Goal: Task Accomplishment & Management: Use online tool/utility

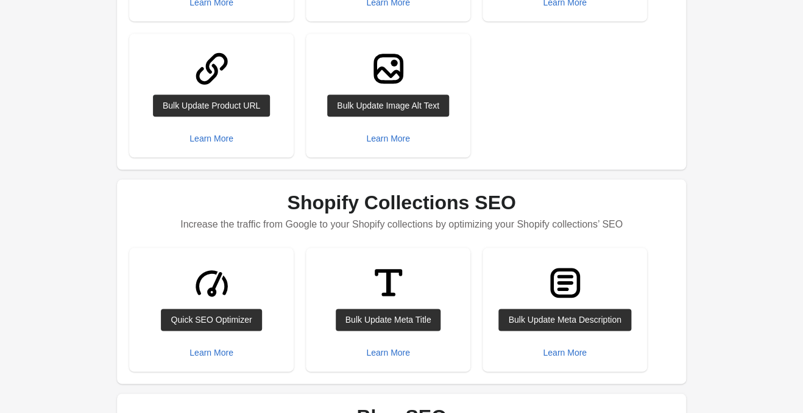
scroll to position [128, 0]
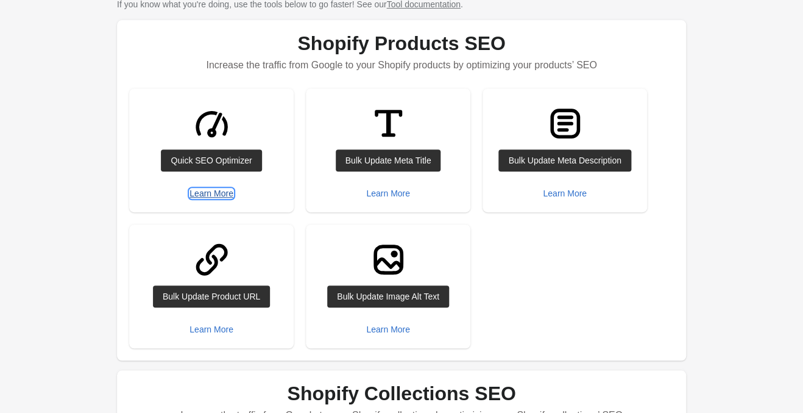
click at [215, 195] on div "Learn More" at bounding box center [212, 193] width 44 height 10
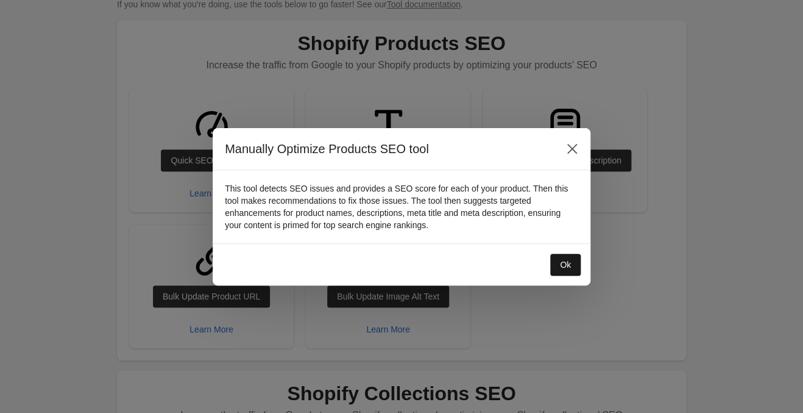
click at [573, 256] on button "Ok" at bounding box center [565, 265] width 30 height 22
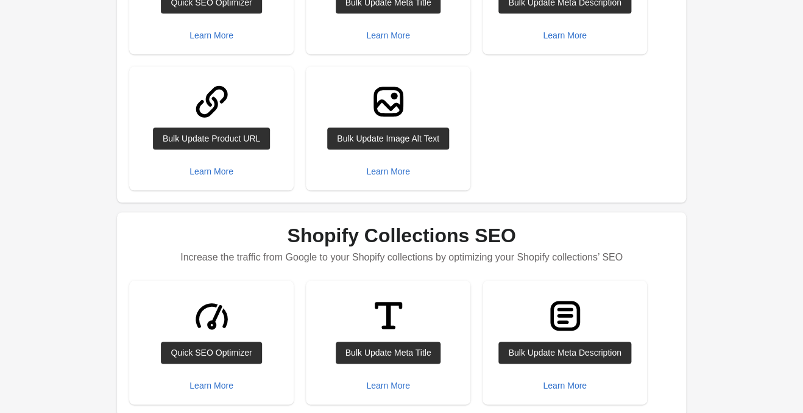
scroll to position [320, 0]
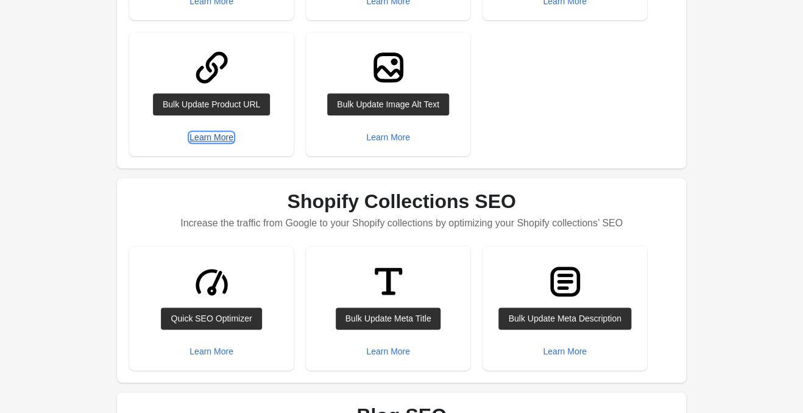
click at [217, 136] on div "Learn More" at bounding box center [212, 137] width 44 height 10
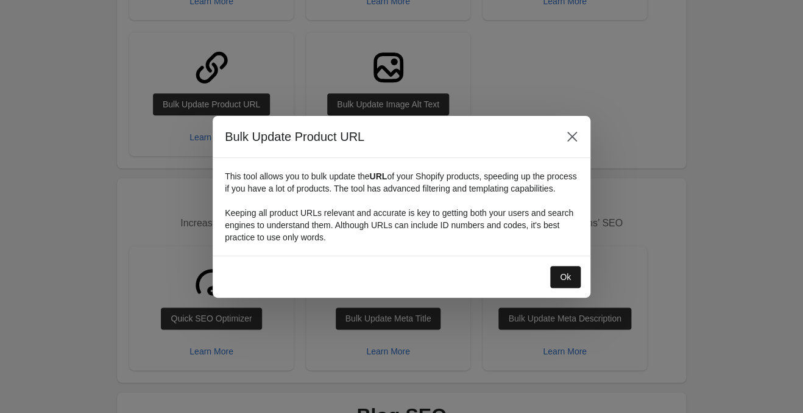
click at [575, 277] on button "Ok" at bounding box center [565, 277] width 30 height 22
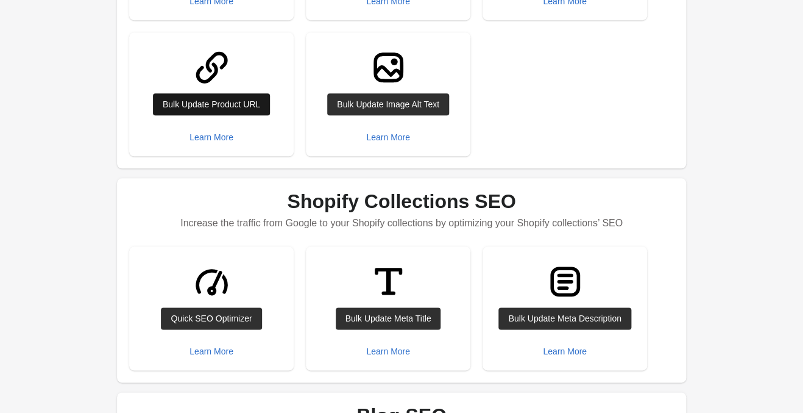
click at [215, 104] on div "Bulk Update Product URL" at bounding box center [212, 104] width 98 height 10
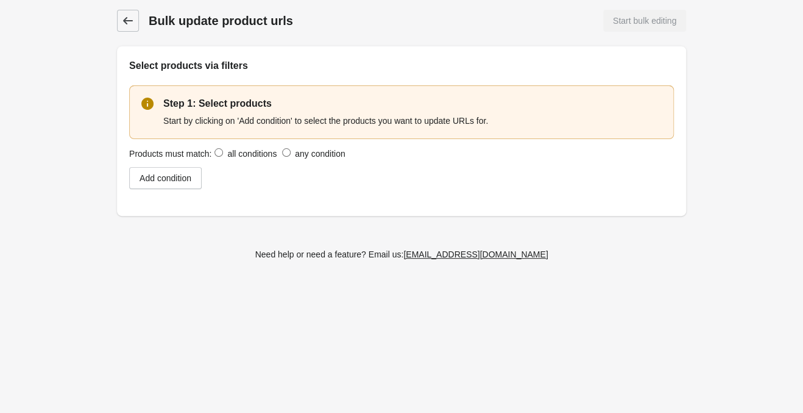
click at [128, 21] on icon at bounding box center [128, 20] width 10 height 7
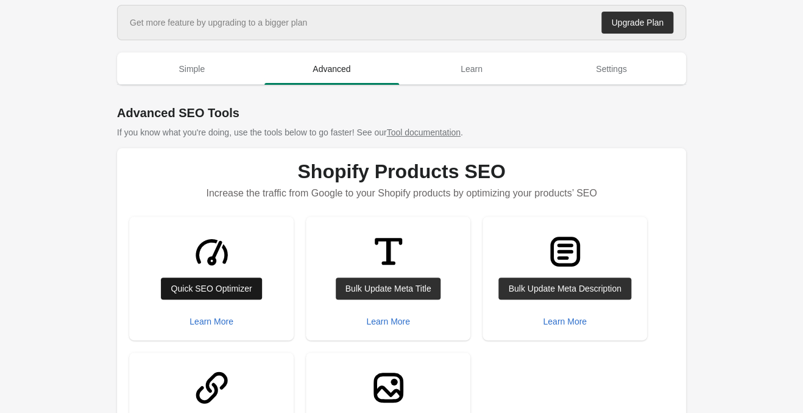
click at [227, 287] on div "Quick SEO Optimizer" at bounding box center [211, 288] width 81 height 10
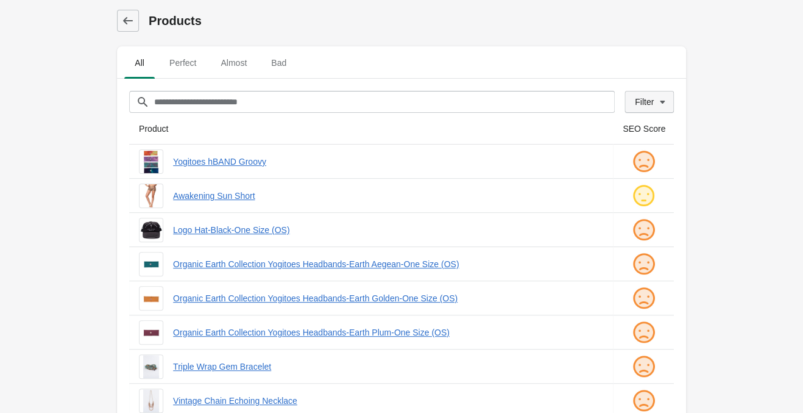
click at [645, 104] on div "Filter" at bounding box center [644, 102] width 19 height 10
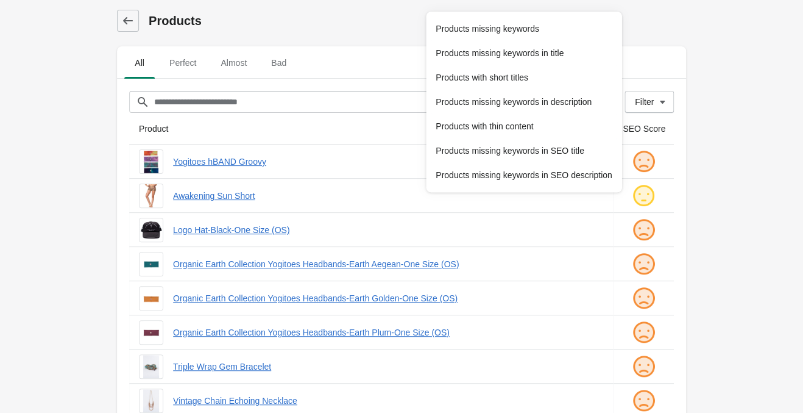
click at [287, 13] on h1 "Products" at bounding box center [418, 20] width 538 height 17
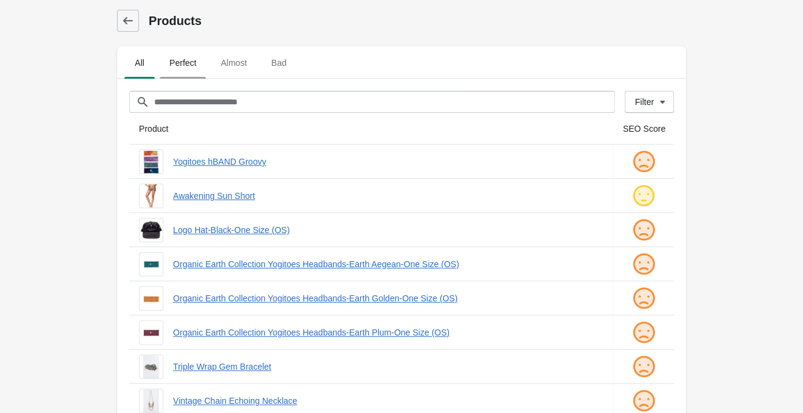
click at [179, 75] on button "Perfect" at bounding box center [182, 63] width 51 height 32
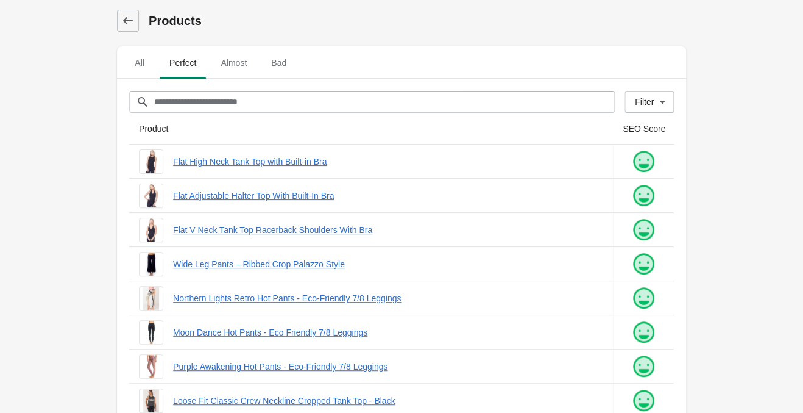
click at [703, 166] on div "Products All Perfect Almost Bad Filter[title] Filter" at bounding box center [402, 387] width 608 height 774
click at [730, 218] on main "Products All Perfect Almost Bad Filter[title] Filter" at bounding box center [401, 387] width 803 height 774
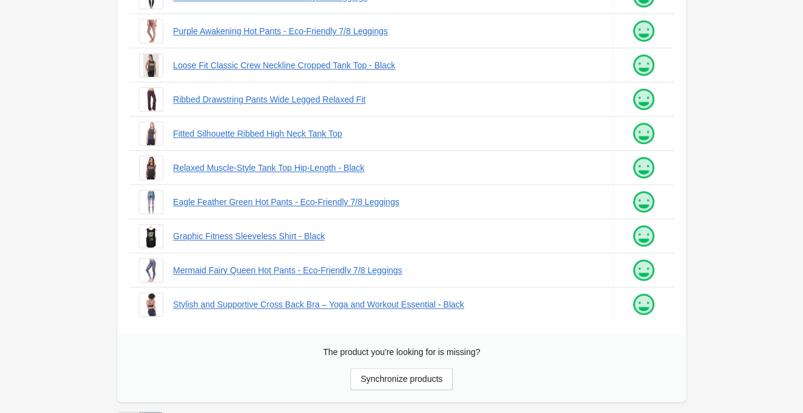
scroll to position [361, 0]
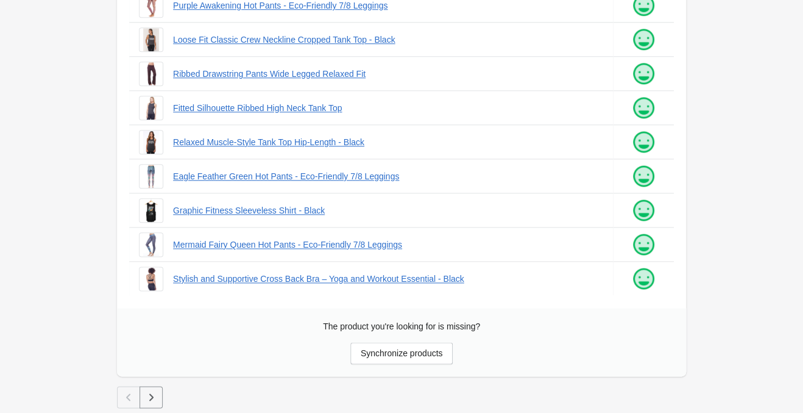
click at [142, 399] on button "button" at bounding box center [151, 397] width 23 height 22
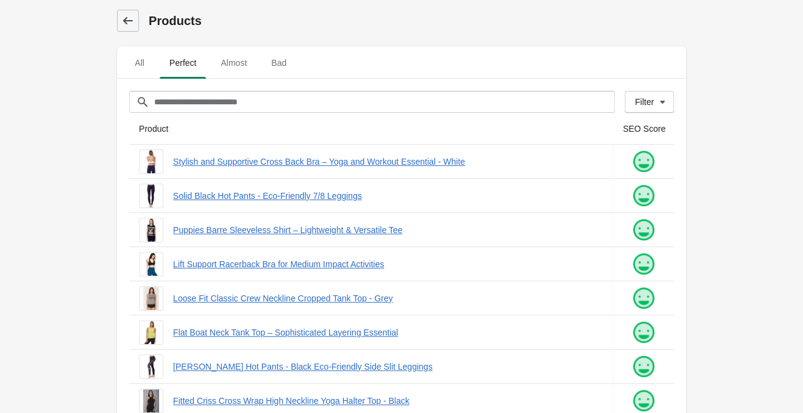
click at [126, 15] on icon at bounding box center [128, 21] width 12 height 12
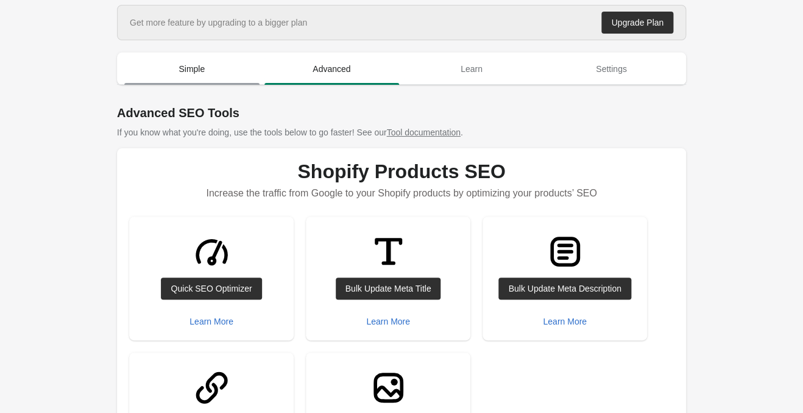
click at [194, 71] on span "Simple" at bounding box center [191, 69] width 135 height 22
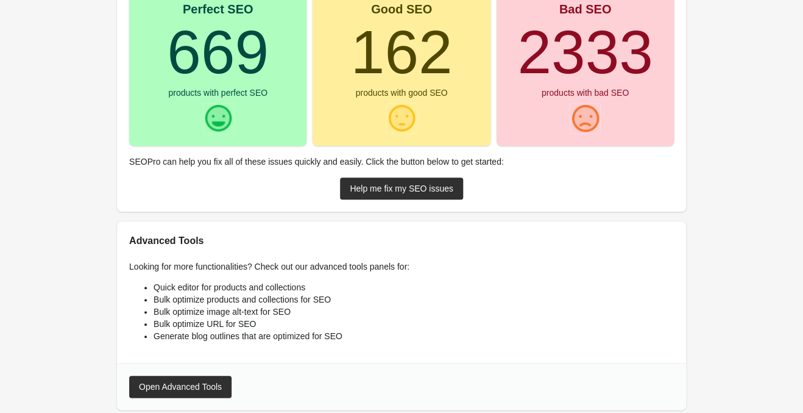
scroll to position [141, 0]
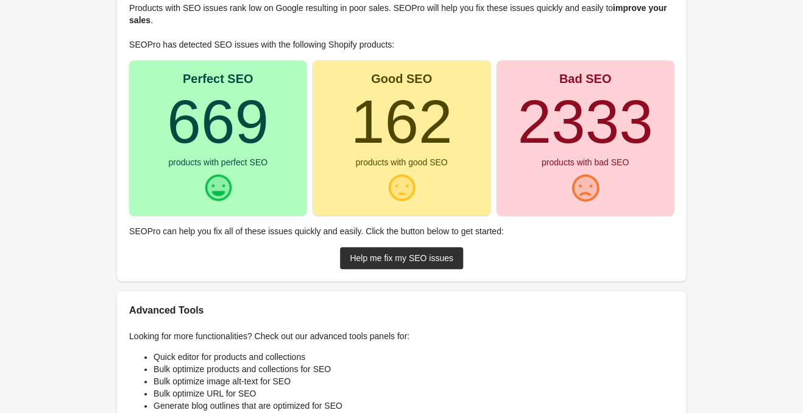
click at [227, 127] on turbo-frame "669" at bounding box center [218, 121] width 102 height 68
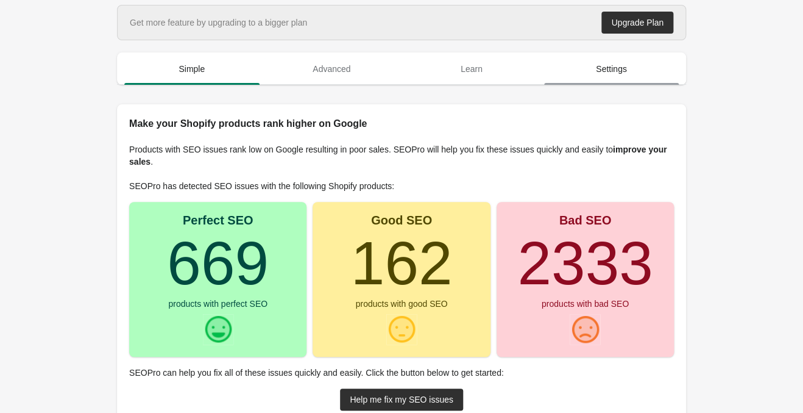
click at [599, 77] on span "Settings" at bounding box center [611, 69] width 135 height 22
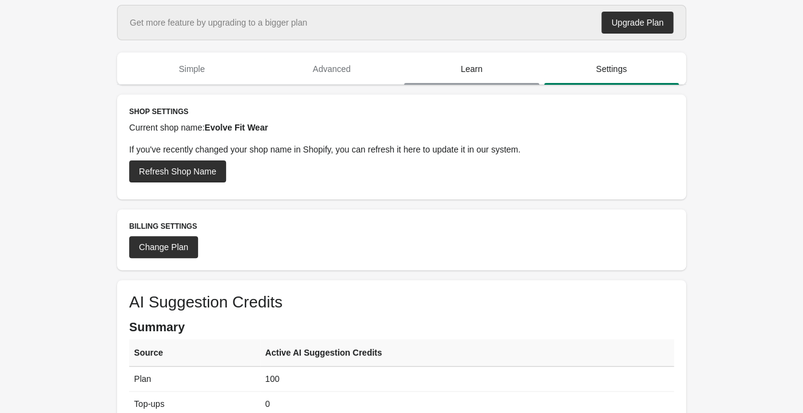
click at [480, 65] on span "Learn" at bounding box center [471, 69] width 135 height 22
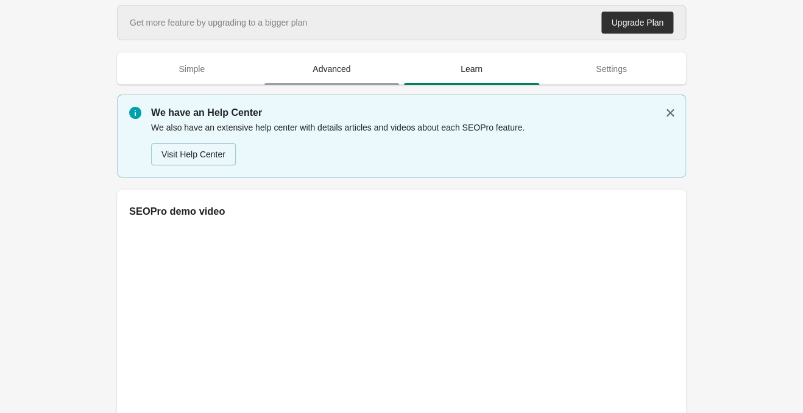
click at [333, 64] on span "Advanced" at bounding box center [332, 69] width 135 height 22
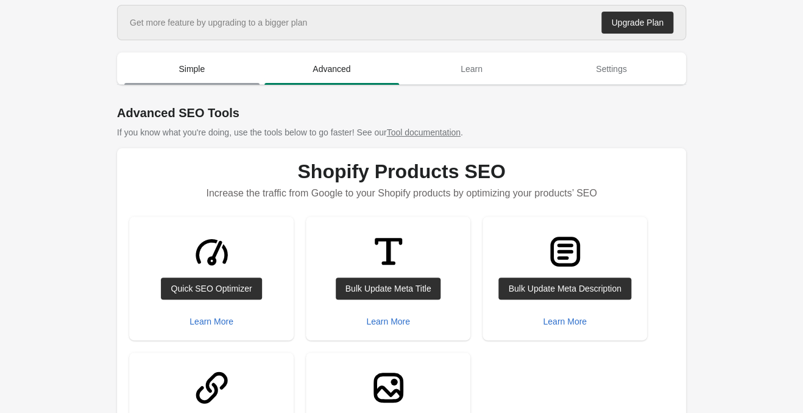
click at [180, 68] on span "Simple" at bounding box center [191, 69] width 135 height 22
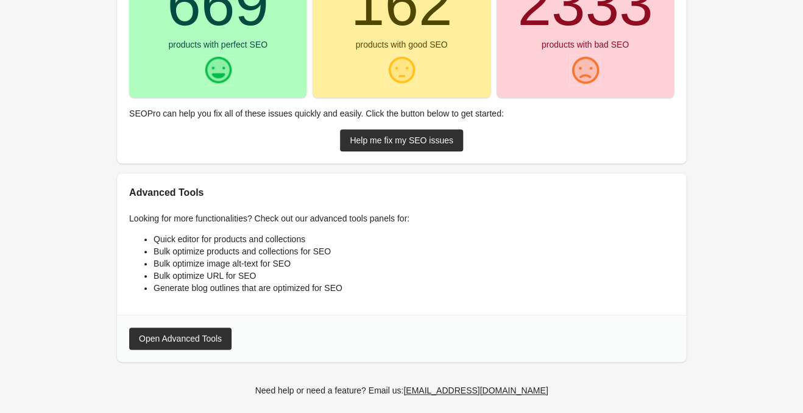
scroll to position [269, 0]
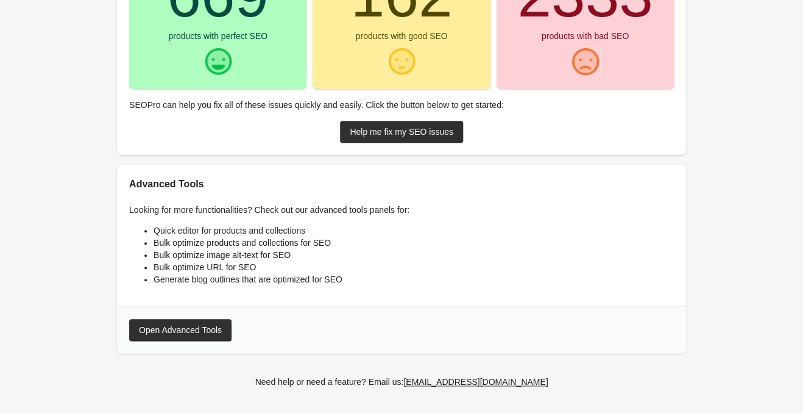
click at [251, 281] on li "Generate blog outlines that are optimized for SEO" at bounding box center [414, 279] width 521 height 12
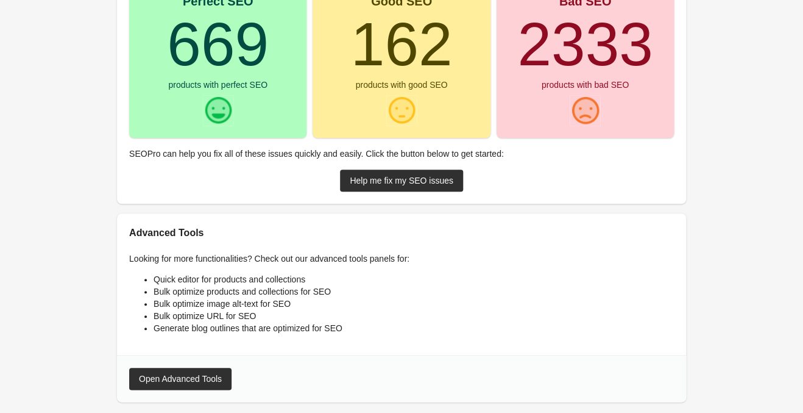
scroll to position [77, 0]
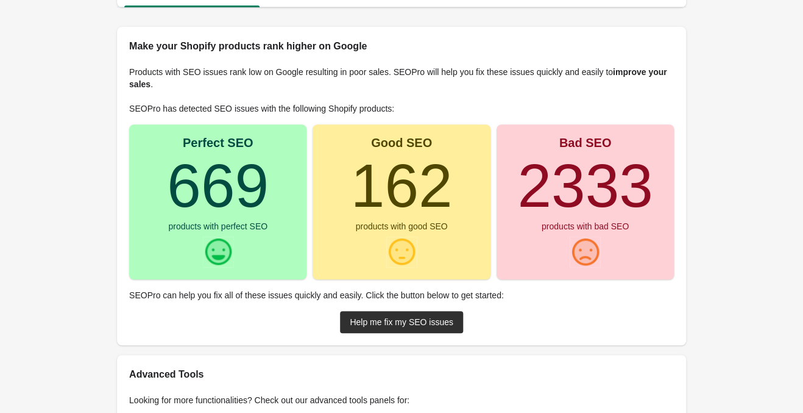
click at [239, 185] on turbo-frame "669" at bounding box center [218, 185] width 102 height 68
click at [218, 231] on div "Perfect SEO 669 products with perfect SEO" at bounding box center [217, 201] width 177 height 155
click at [224, 198] on turbo-frame "669" at bounding box center [218, 185] width 102 height 68
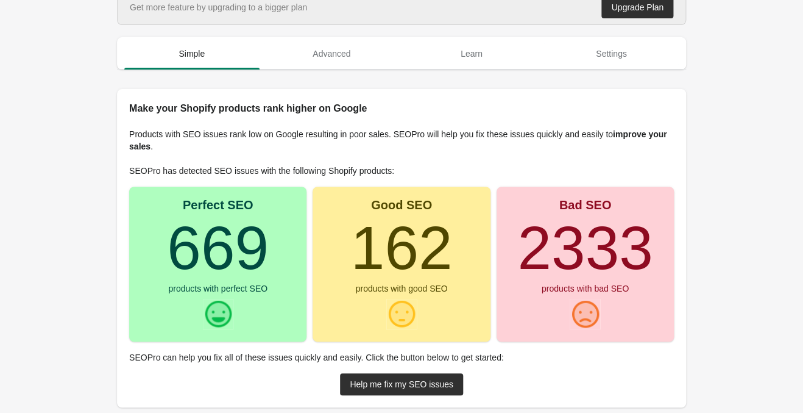
scroll to position [13, 0]
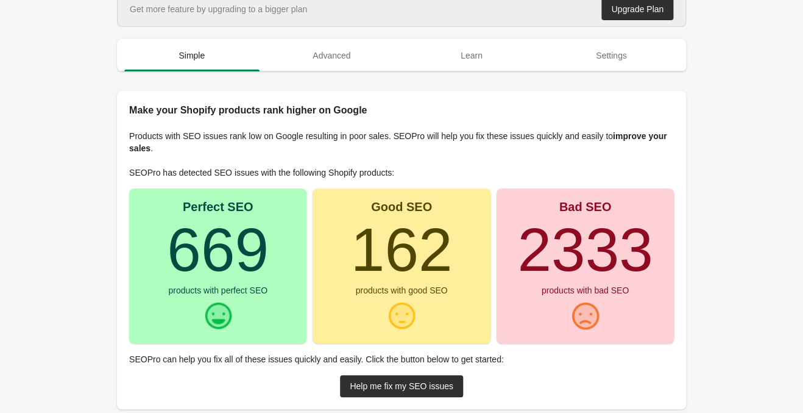
click at [225, 201] on div "Perfect SEO" at bounding box center [218, 207] width 71 height 12
click at [612, 63] on span "Settings" at bounding box center [611, 56] width 135 height 22
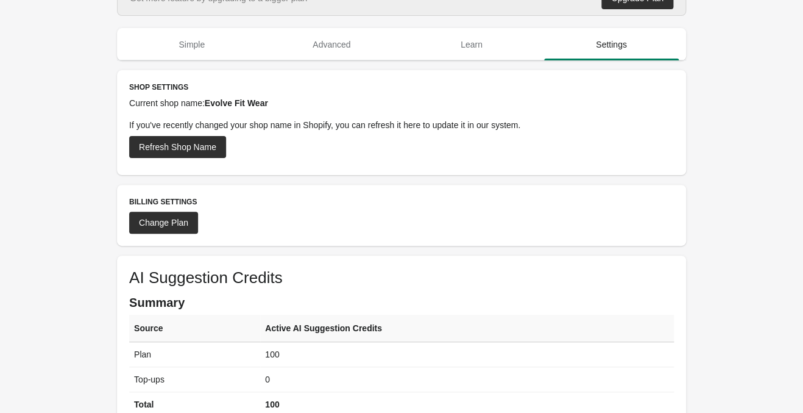
scroll to position [0, 0]
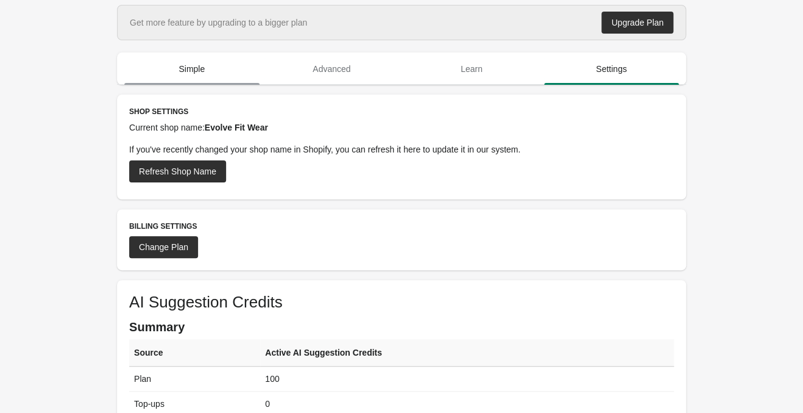
click at [169, 63] on span "Simple" at bounding box center [191, 69] width 135 height 22
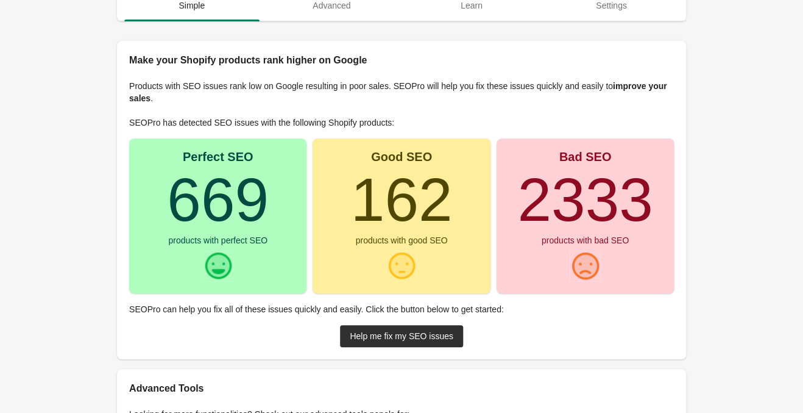
scroll to position [192, 0]
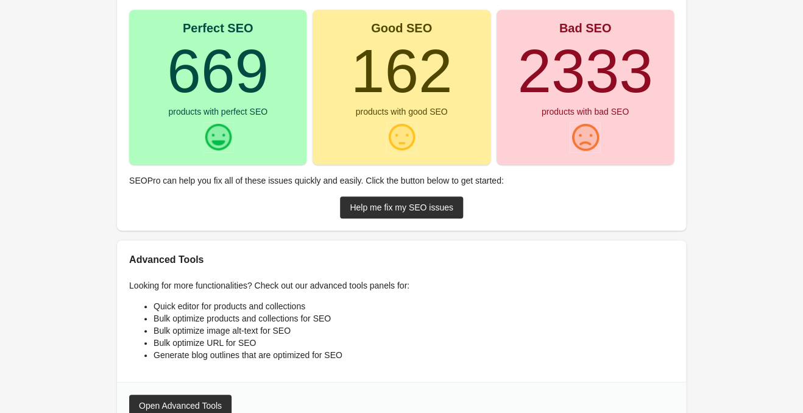
click at [197, 118] on div "Perfect SEO 669 products with perfect SEO" at bounding box center [217, 87] width 177 height 155
click at [198, 118] on div "Perfect SEO 669 products with perfect SEO" at bounding box center [217, 87] width 177 height 155
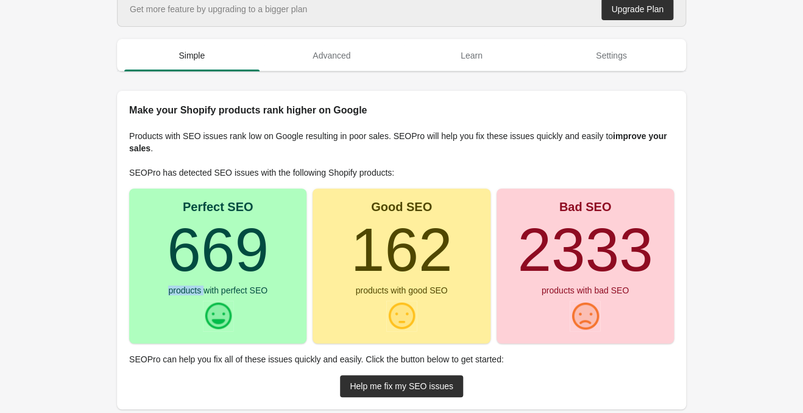
scroll to position [0, 0]
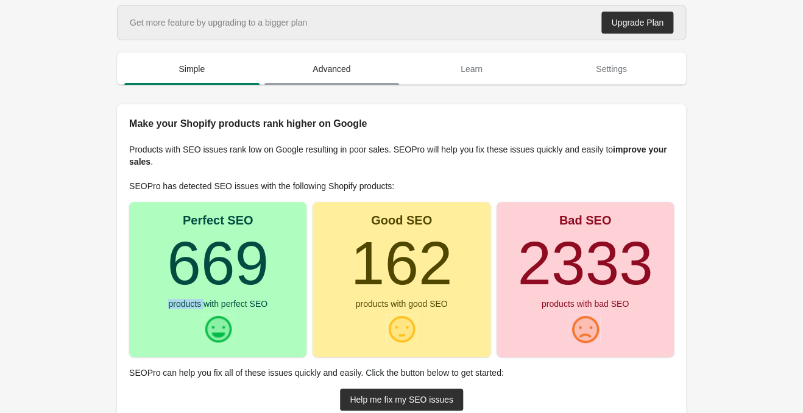
click at [350, 57] on button "Advanced" at bounding box center [332, 69] width 140 height 32
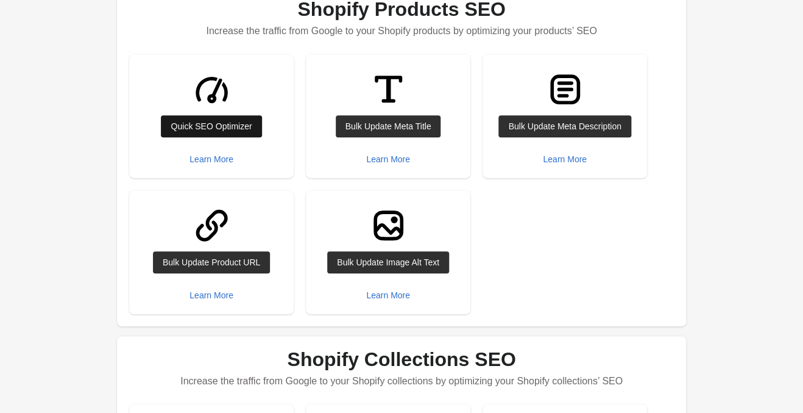
scroll to position [192, 0]
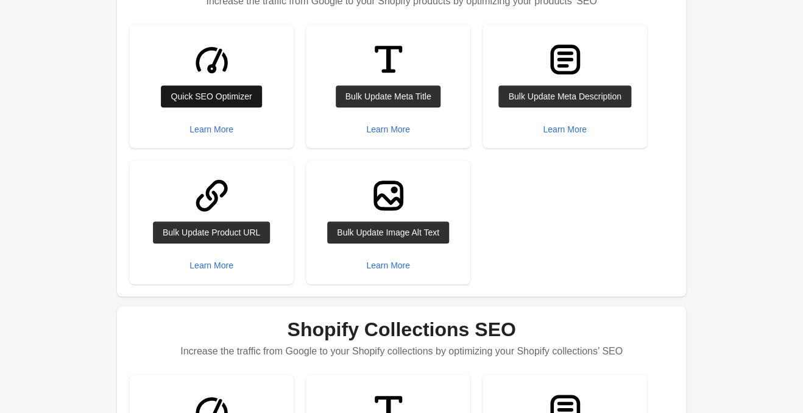
click at [246, 99] on div "Quick SEO Optimizer" at bounding box center [211, 96] width 81 height 10
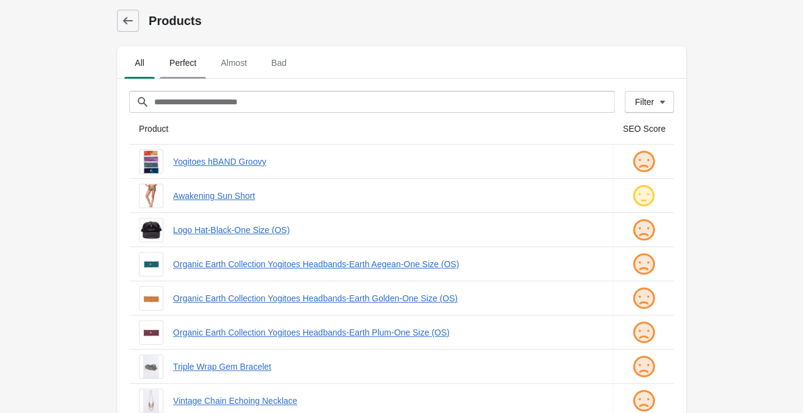
click at [182, 54] on span "Perfect" at bounding box center [183, 63] width 46 height 22
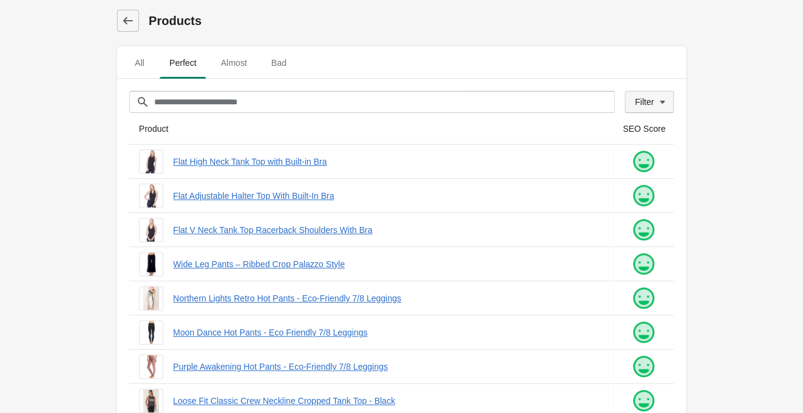
click at [646, 104] on div "Filter" at bounding box center [644, 102] width 19 height 10
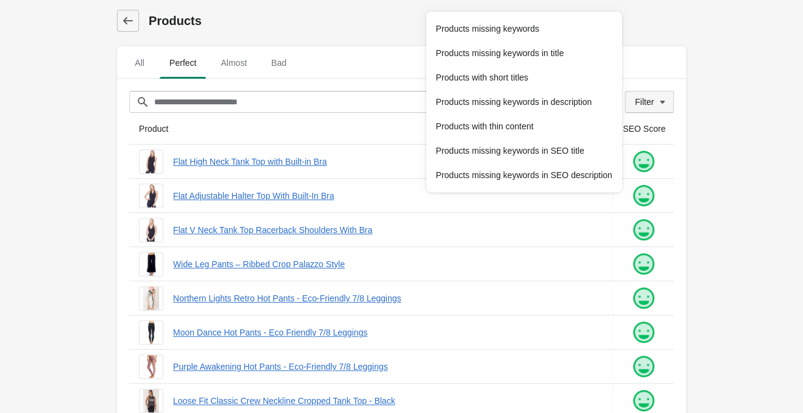
click at [646, 104] on div "Filter" at bounding box center [644, 102] width 19 height 10
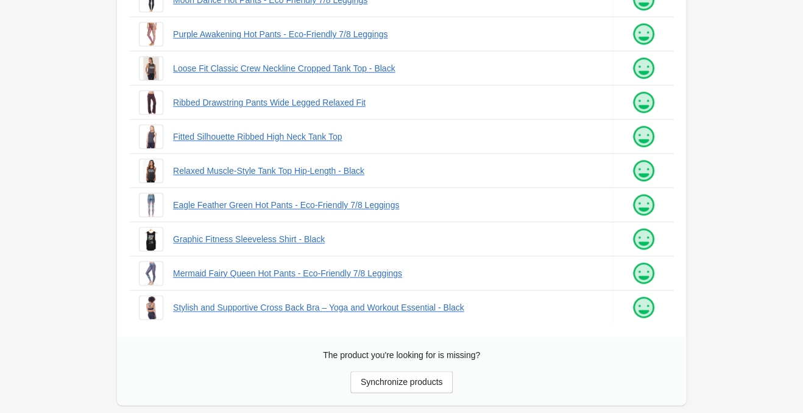
scroll to position [297, 0]
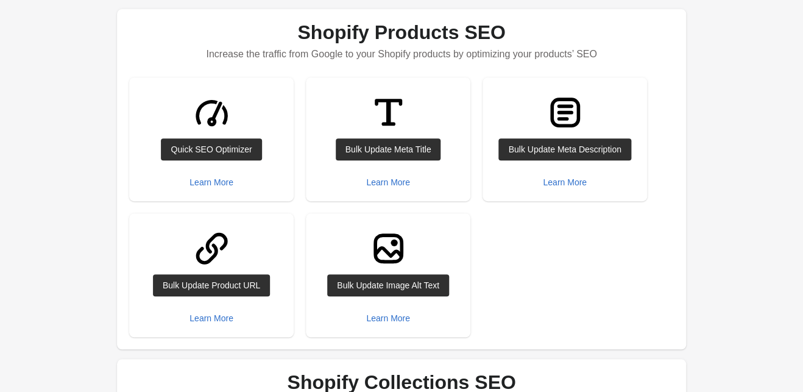
scroll to position [30, 0]
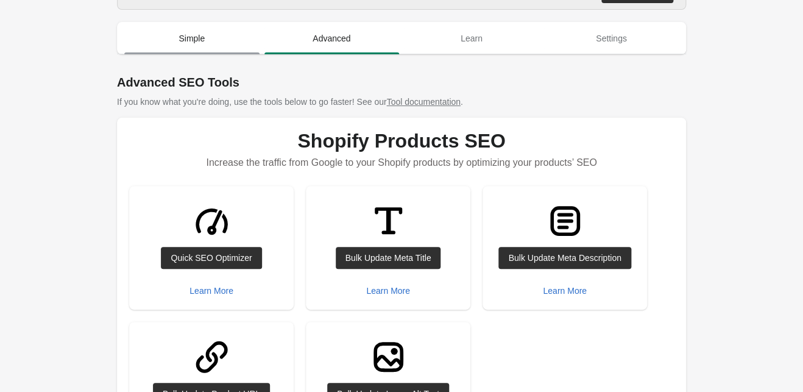
click at [202, 38] on span "Simple" at bounding box center [191, 38] width 135 height 22
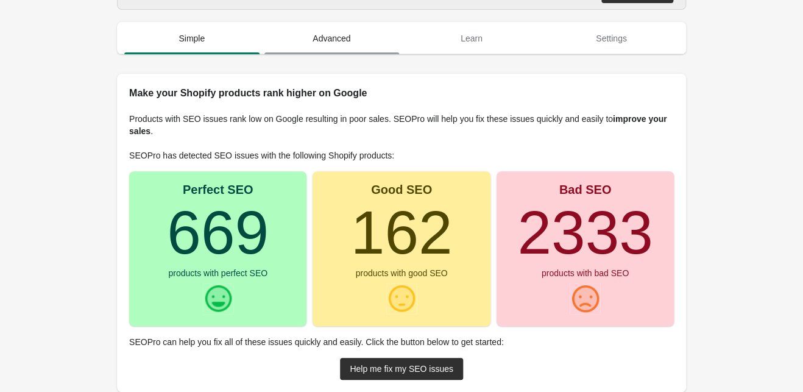
click at [319, 30] on span "Advanced" at bounding box center [332, 38] width 135 height 22
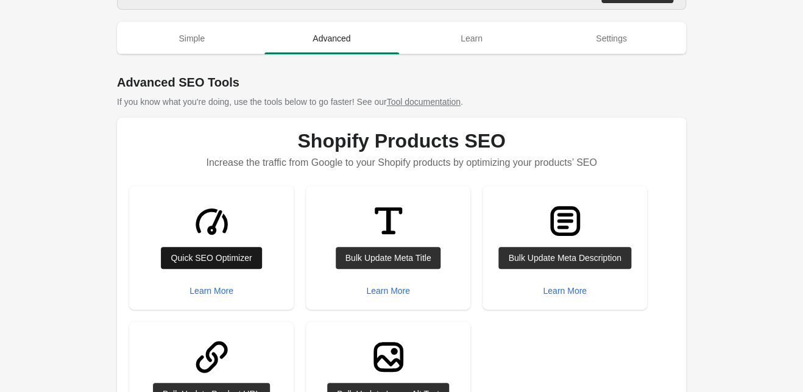
click at [218, 254] on div "Quick SEO Optimizer" at bounding box center [211, 258] width 81 height 10
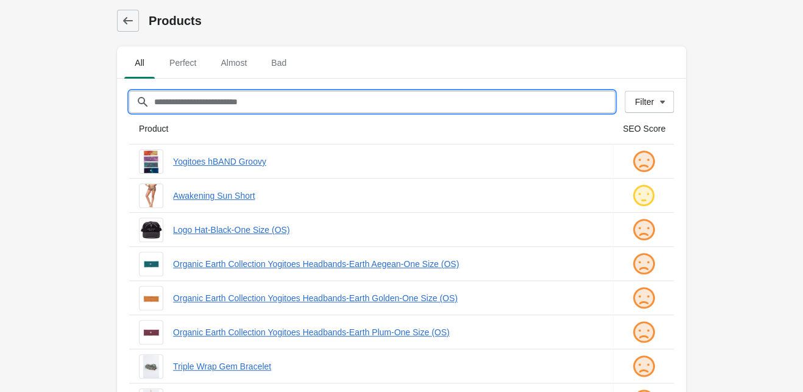
click at [345, 109] on input "Filter[title]" at bounding box center [384, 102] width 461 height 22
paste input "**********"
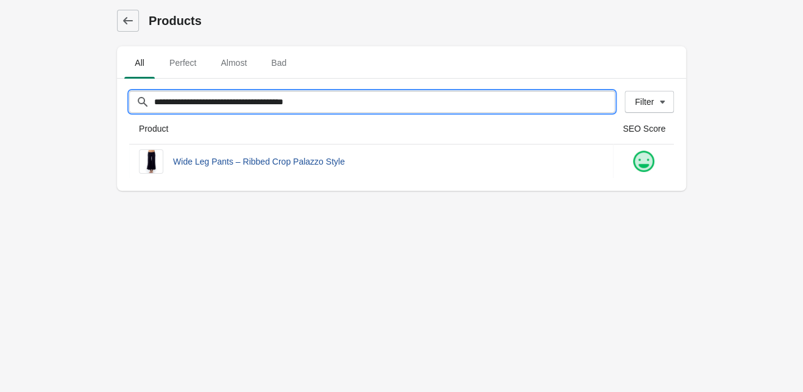
type input "**********"
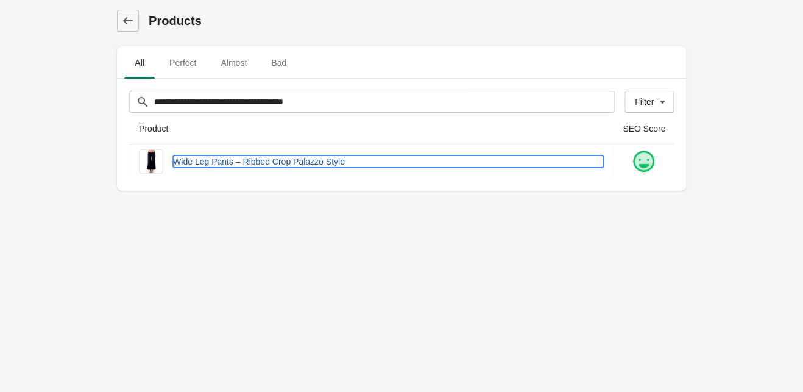
click at [316, 160] on link "Wide Leg Pants – Ribbed Crop Palazzo Style" at bounding box center [388, 161] width 430 height 12
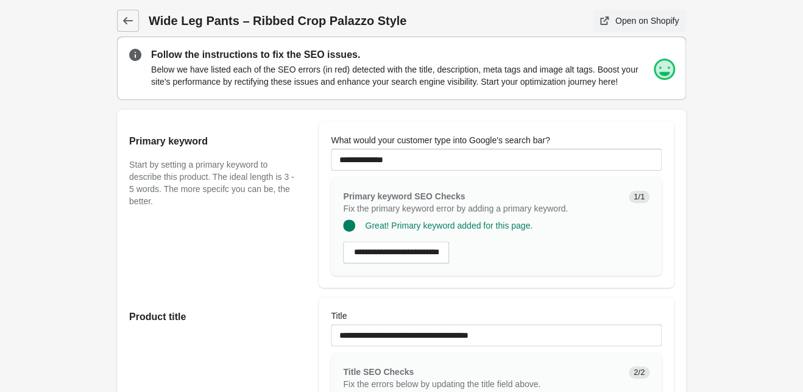
click at [608, 29] on link "Open on Shopify" at bounding box center [640, 21] width 93 height 22
